Goal: Communication & Community: Answer question/provide support

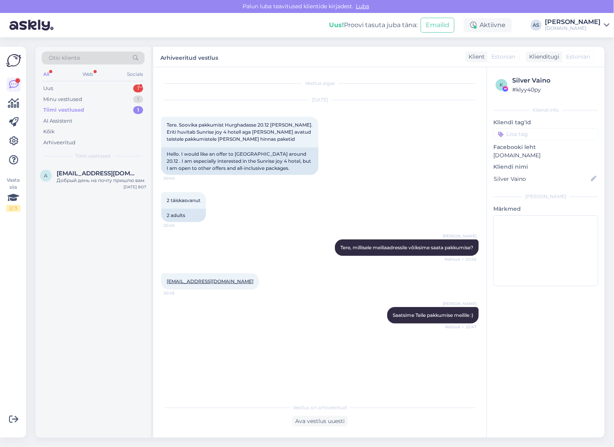
click at [124, 83] on div "Otsi kliente All Web Socials Uus 1 Minu vestlused 1 Tiimi vestlused 1 AI Assist…" at bounding box center [93, 105] width 116 height 117
click at [123, 87] on div "Uus 1" at bounding box center [93, 88] width 103 height 11
click at [105, 99] on div "Minu vestlused 1" at bounding box center [93, 99] width 103 height 11
click at [113, 91] on div "Uus 1" at bounding box center [93, 88] width 103 height 11
click at [110, 184] on div "Kas Te pakute jaanuari kuusse ka 4-päevaseid [GEOGRAPHIC_DATA] reise ?" at bounding box center [102, 184] width 90 height 14
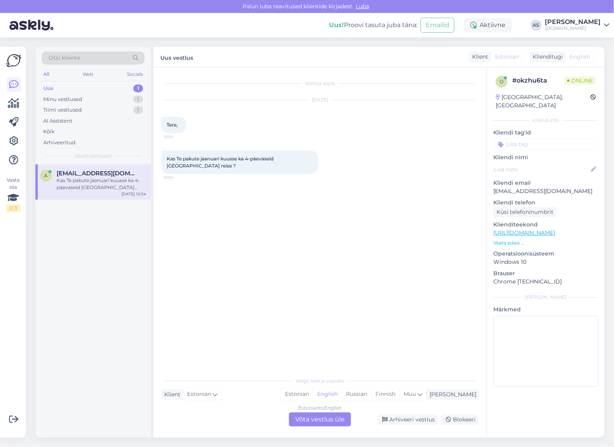
click at [306, 417] on div "Estonian to English Võta vestlus üle" at bounding box center [320, 419] width 62 height 14
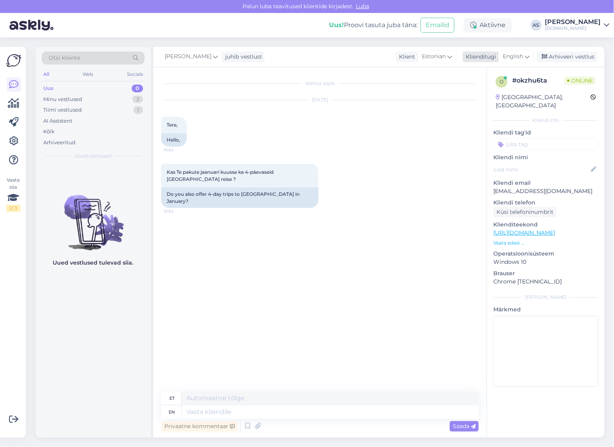
click at [519, 53] on span "English" at bounding box center [513, 56] width 20 height 9
click at [497, 95] on link "Estonian" at bounding box center [498, 91] width 86 height 13
click at [294, 415] on textarea at bounding box center [319, 410] width 317 height 17
type textarea "Tere, meil oleks pakkuda 4-öised ja 5-öiseid reise :)"
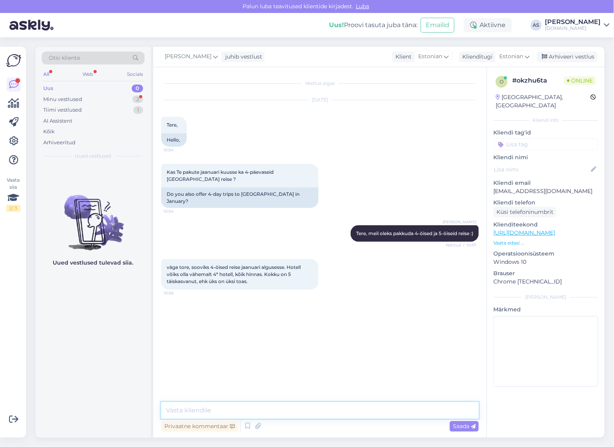
click at [284, 405] on textarea at bounding box center [319, 410] width 317 height 17
type textarea "Milline on maksimaalne eelarve ühele"
